Goal: Transaction & Acquisition: Purchase product/service

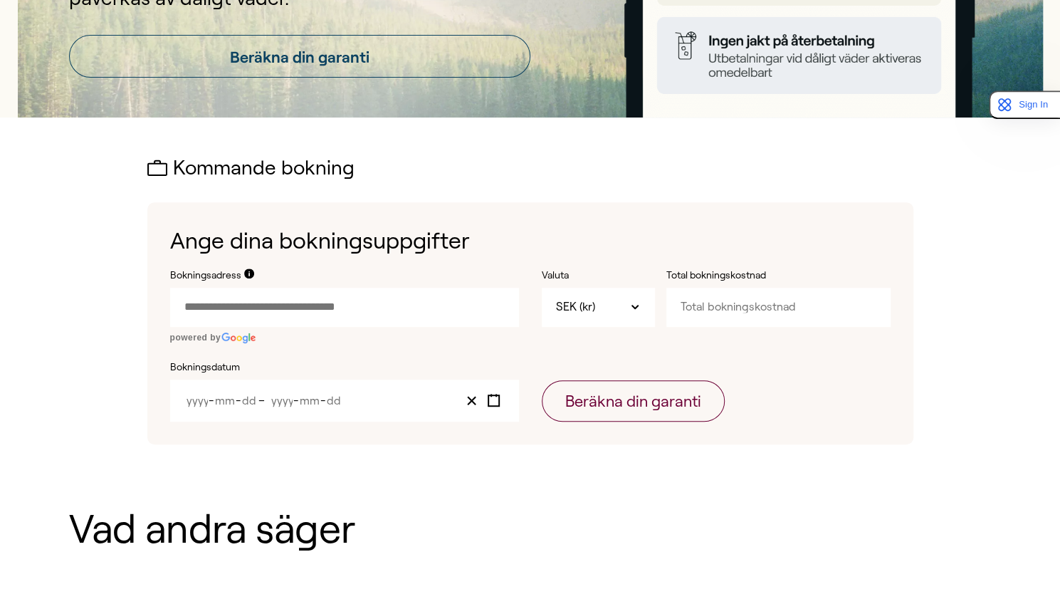
scroll to position [316, 0]
click at [399, 312] on input "Bokningsadress" at bounding box center [344, 306] width 349 height 38
click at [703, 310] on input "Total bokningskostnad" at bounding box center [778, 306] width 224 height 38
type input "110000"
click at [387, 307] on input "Bokningsadress" at bounding box center [344, 306] width 349 height 38
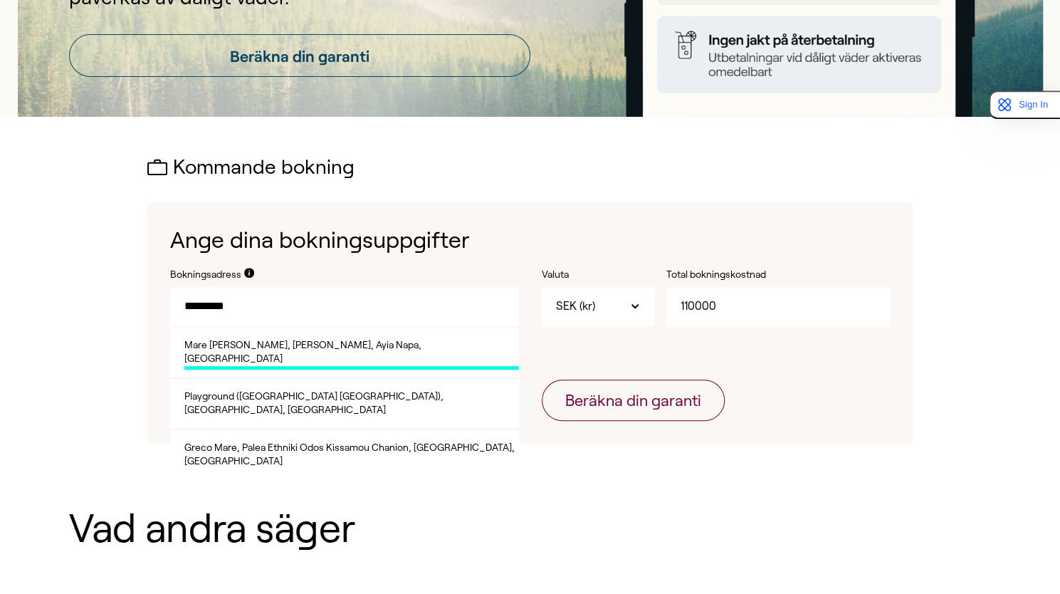
click at [304, 343] on span "Mare [PERSON_NAME], [PERSON_NAME], Ayia Napa, [GEOGRAPHIC_DATA]" at bounding box center [351, 353] width 335 height 31
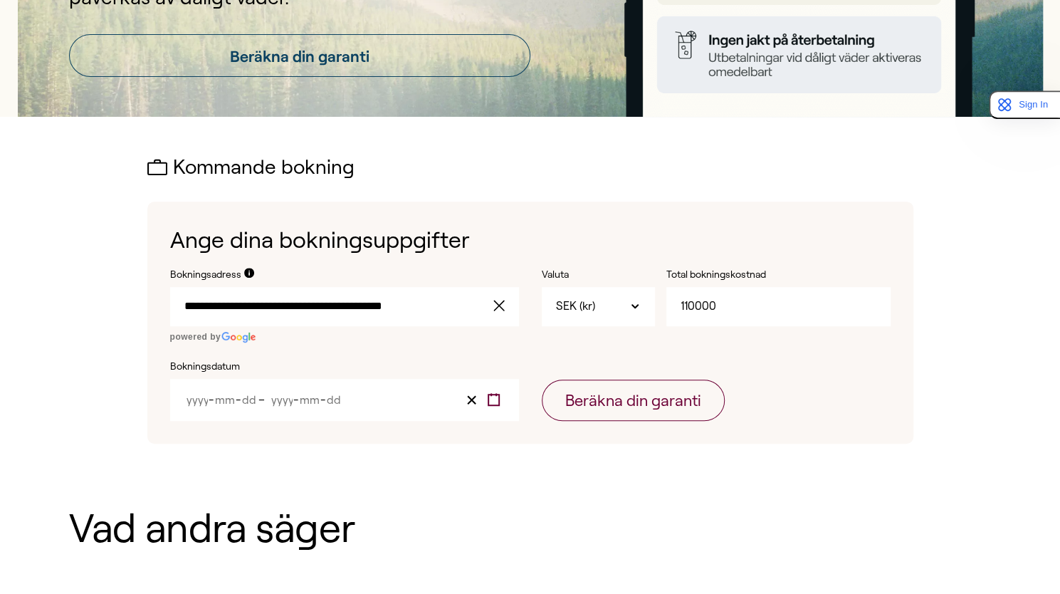
type input "**********"
click at [495, 402] on icon "Toggle calendar" at bounding box center [494, 400] width 14 height 14
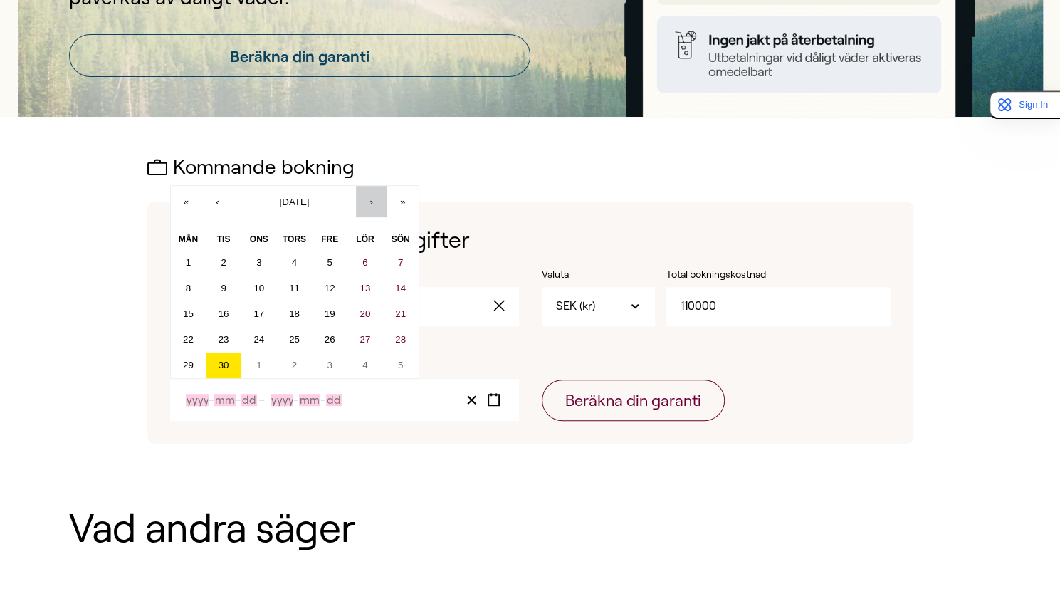
click at [377, 207] on button "›" at bounding box center [371, 201] width 31 height 31
click at [355, 340] on button "25" at bounding box center [365, 340] width 36 height 26
click at [376, 206] on button "›" at bounding box center [371, 201] width 31 height 31
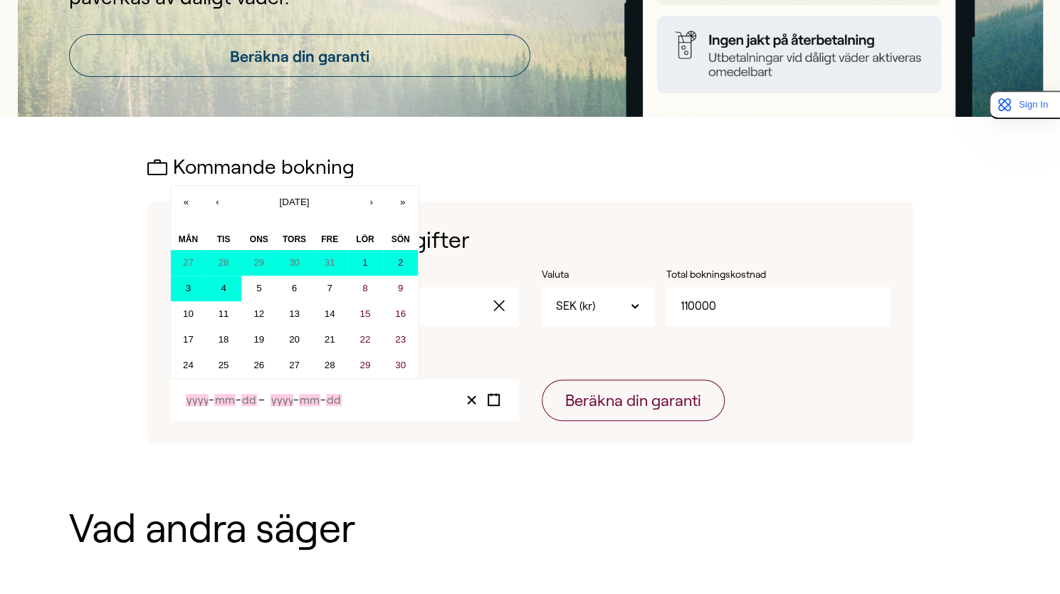
click at [224, 289] on abbr "4" at bounding box center [223, 288] width 5 height 11
type input "2025"
type input "10"
type input "25"
type input "2025"
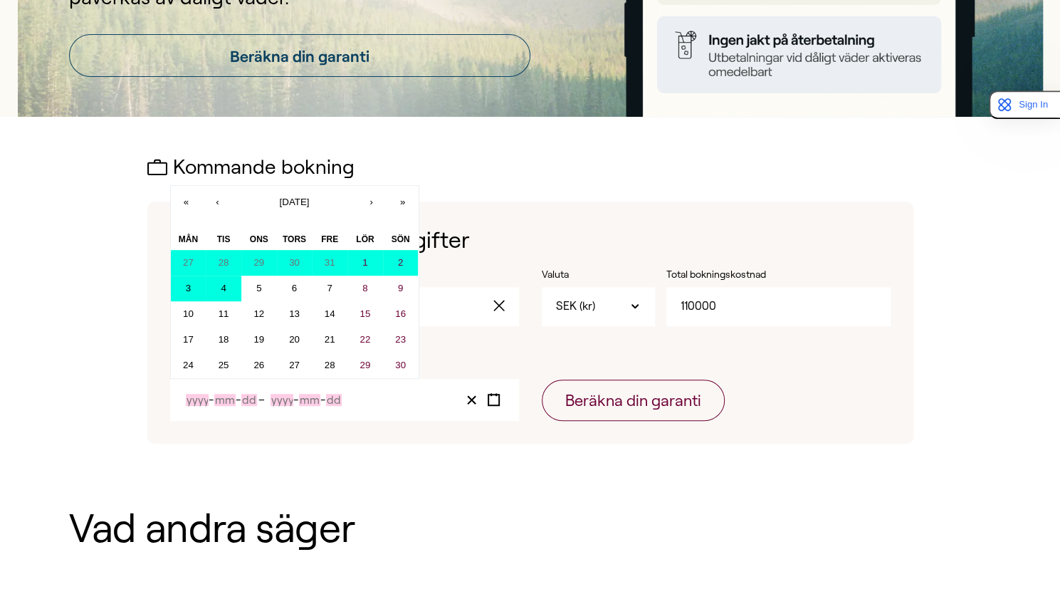
type input "11"
type input "4"
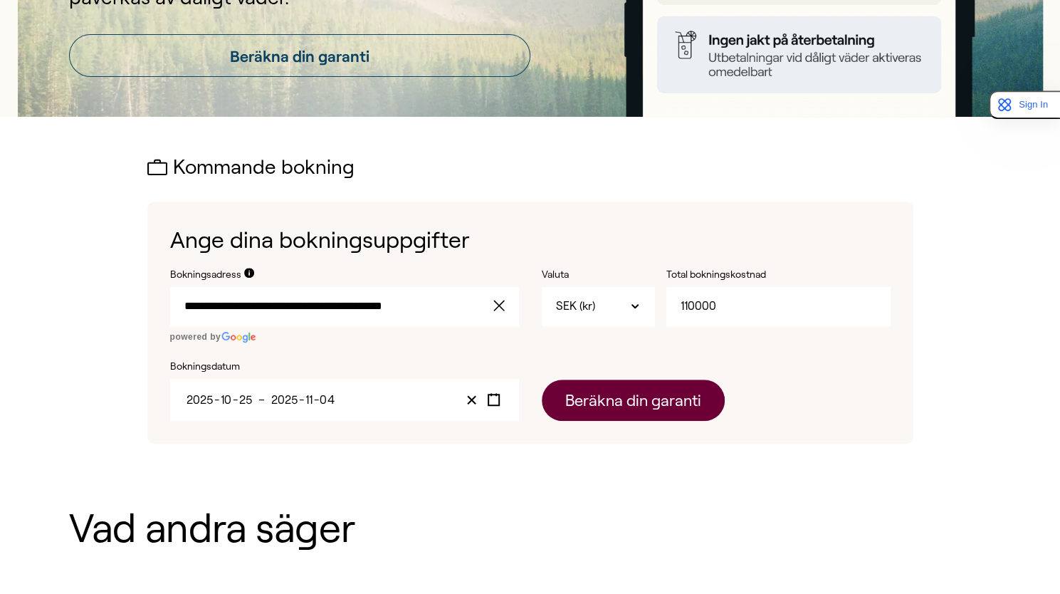
click at [628, 404] on button "Beräkna din garanti" at bounding box center [633, 399] width 183 height 41
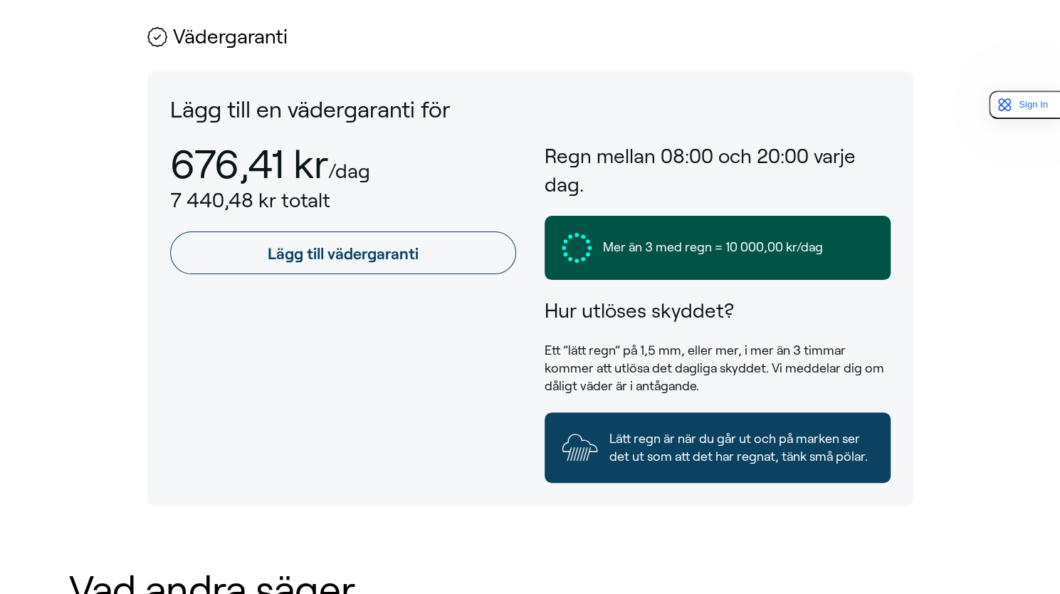
scroll to position [765, 0]
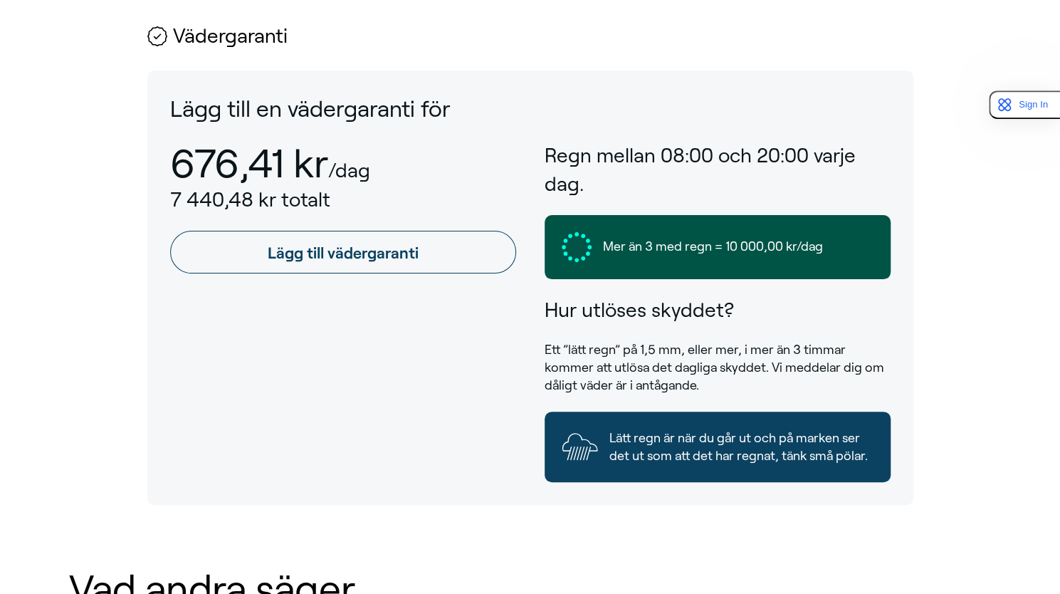
click at [697, 429] on span "Lätt regn är när du går ut och på marken ser det ut som att det har regnat, tän…" at bounding box center [741, 447] width 264 height 36
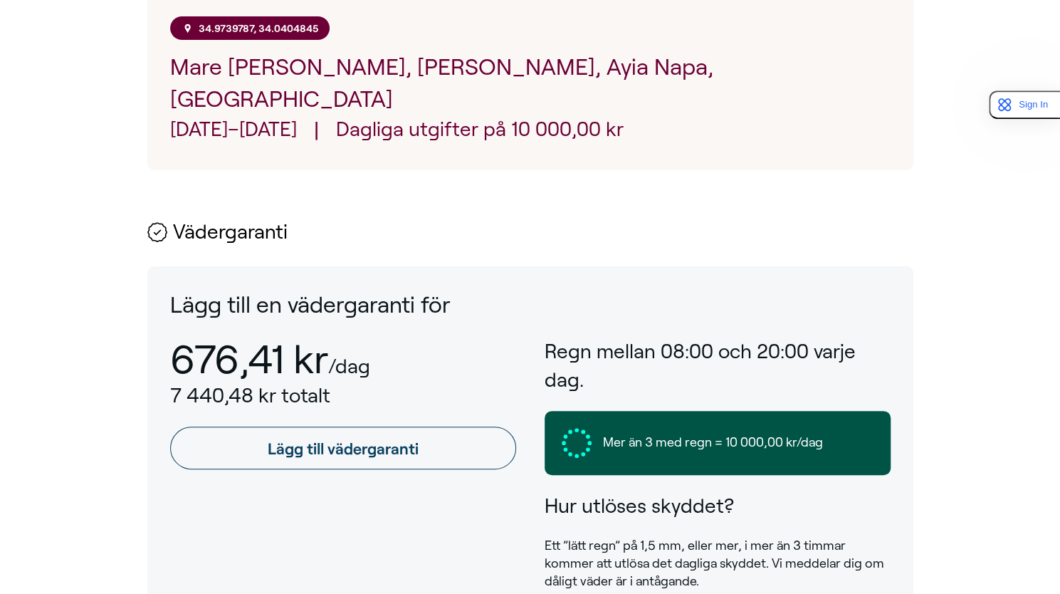
scroll to position [567, 0]
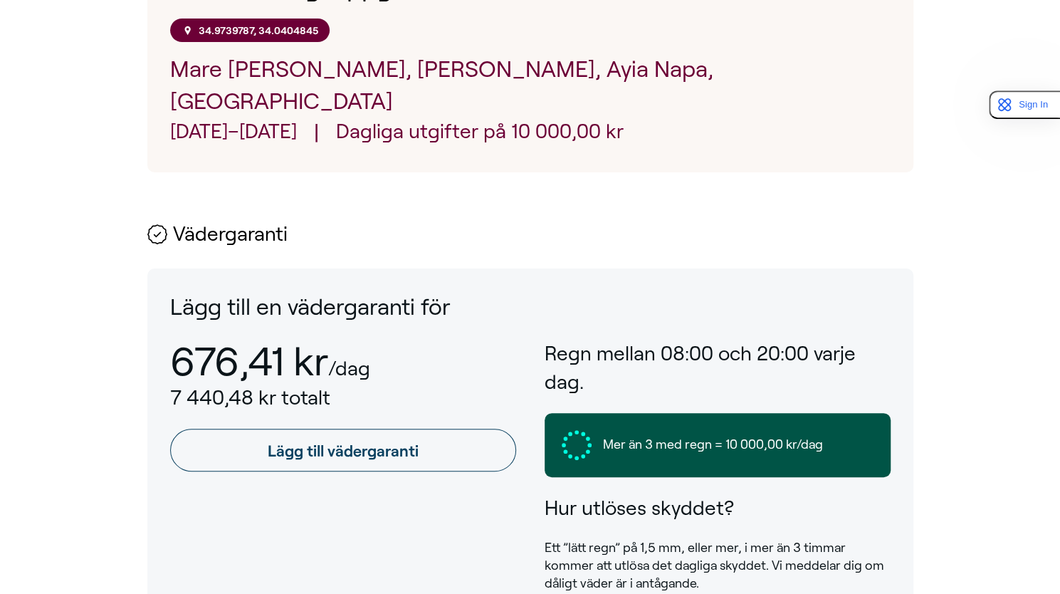
click at [579, 430] on icon at bounding box center [577, 445] width 30 height 30
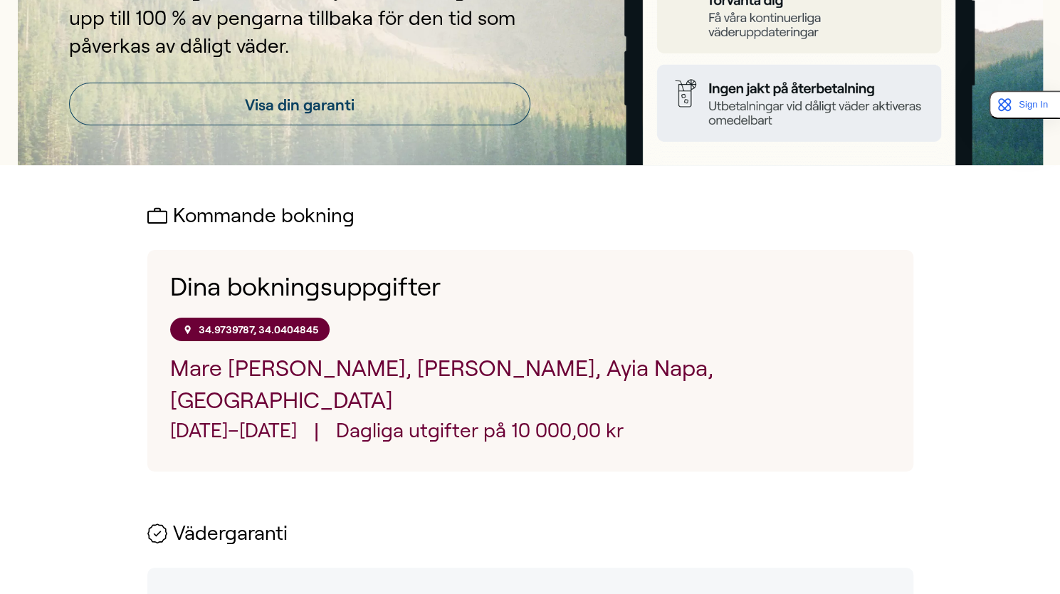
scroll to position [207, 0]
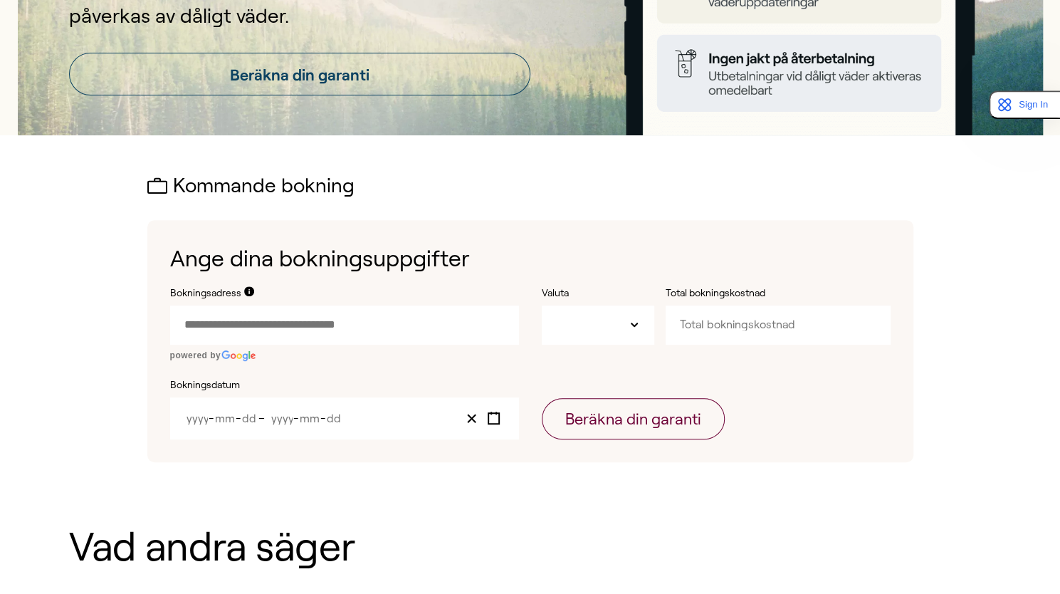
scroll to position [316, 0]
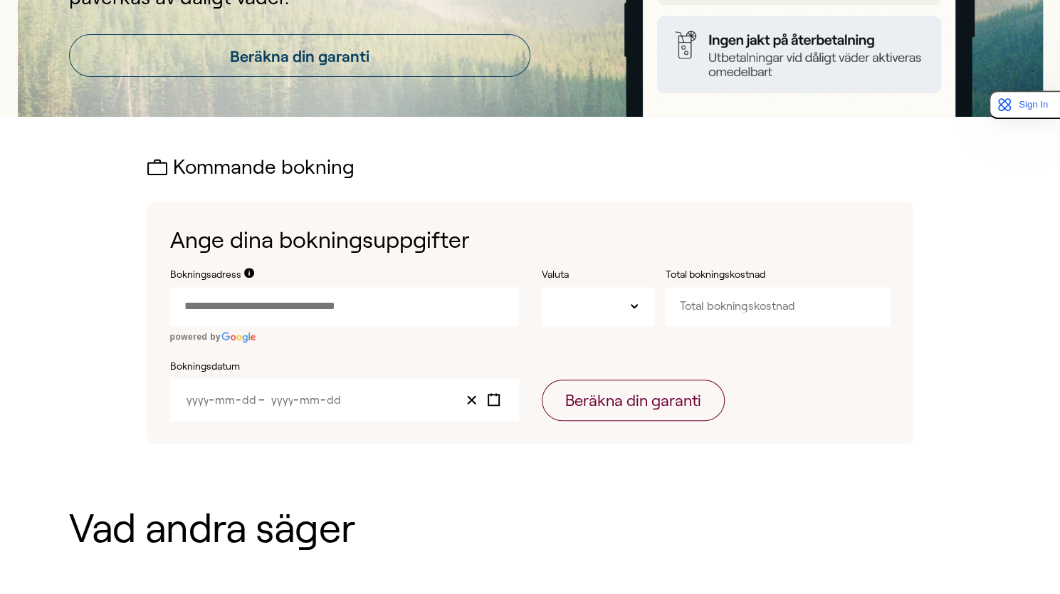
type input "SEK"
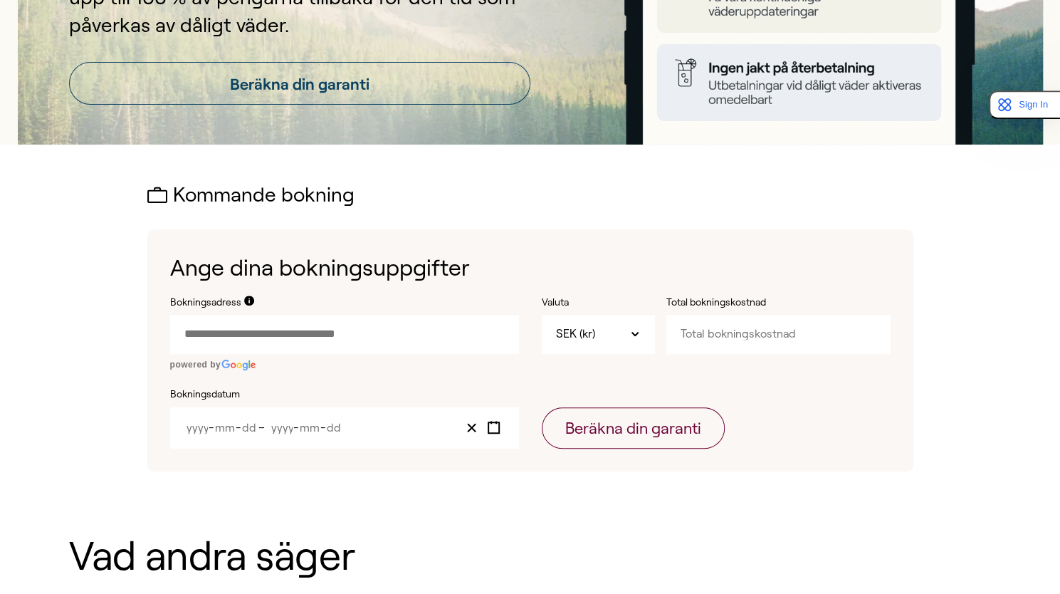
scroll to position [0, 0]
